Goal: Find specific page/section: Find specific page/section

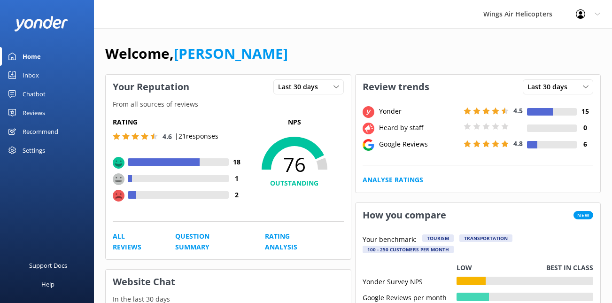
click at [45, 109] on div "Reviews" at bounding box center [34, 112] width 23 height 19
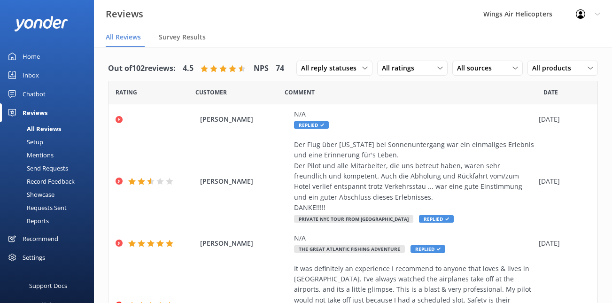
click at [50, 203] on div "Requests Sent" at bounding box center [36, 207] width 61 height 13
